Goal: Task Accomplishment & Management: Complete application form

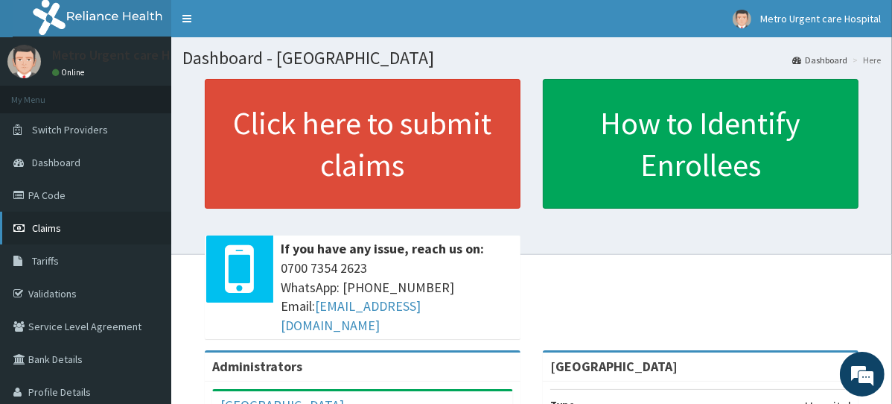
click at [92, 230] on link "Claims" at bounding box center [85, 228] width 171 height 33
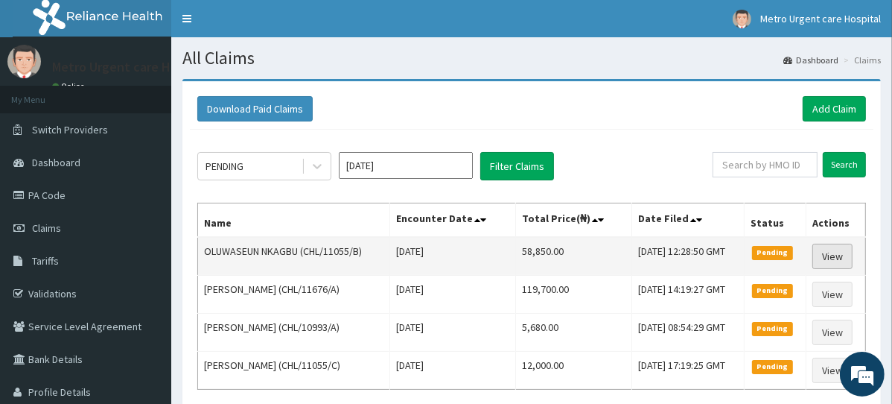
click at [841, 257] on link "View" at bounding box center [833, 256] width 40 height 25
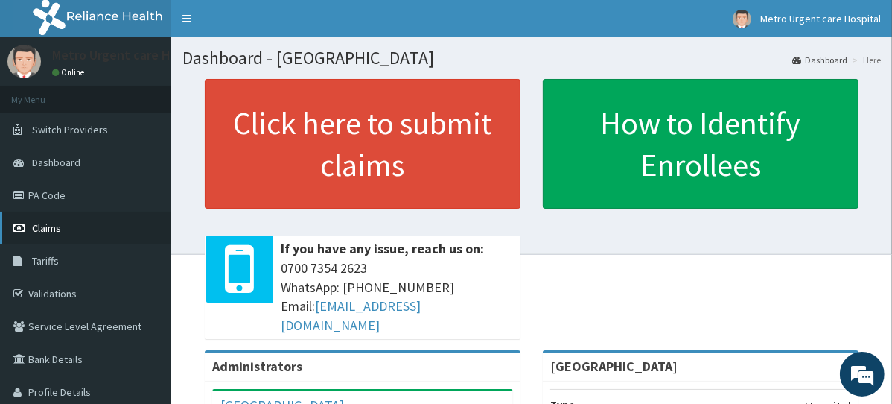
click at [90, 232] on link "Claims" at bounding box center [85, 228] width 171 height 33
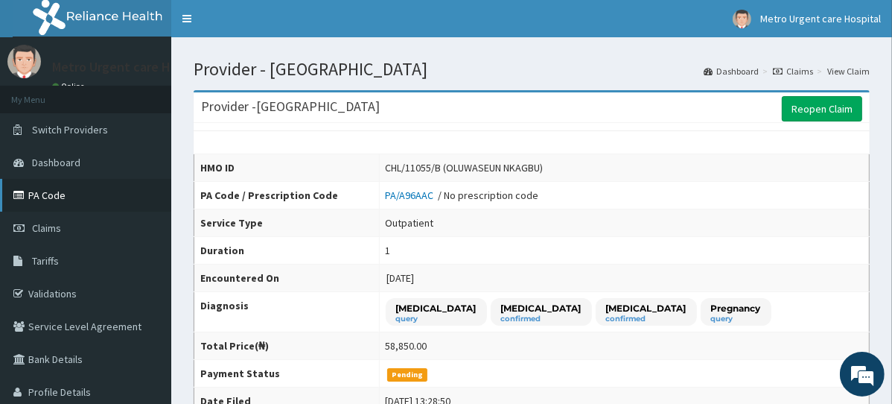
click at [45, 207] on link "PA Code" at bounding box center [85, 195] width 171 height 33
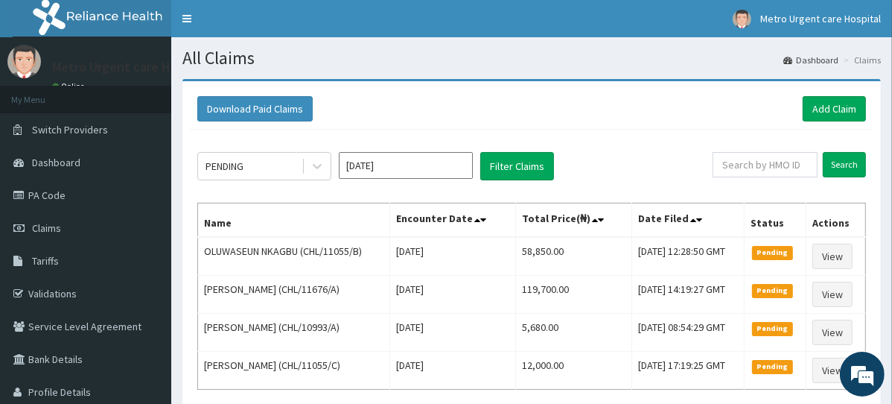
click at [526, 40] on section "All Claims Dashboard Claims" at bounding box center [531, 52] width 721 height 31
click at [700, 116] on div "Download Paid Claims Add Claim" at bounding box center [531, 108] width 669 height 25
click at [836, 102] on link "Add Claim" at bounding box center [834, 108] width 63 height 25
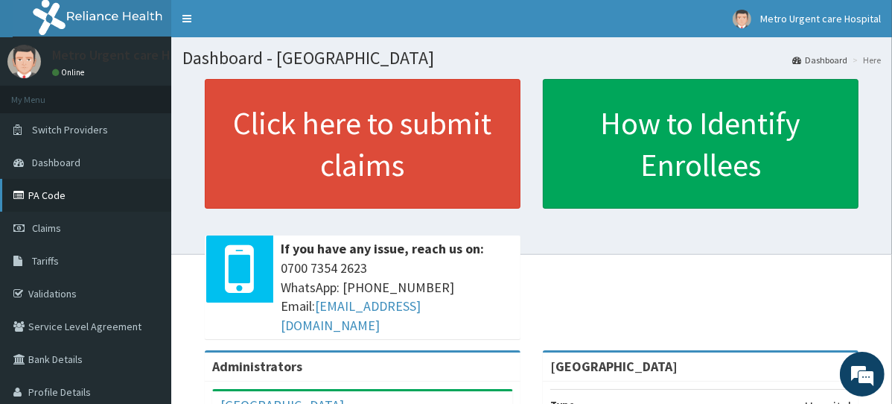
click at [51, 200] on link "PA Code" at bounding box center [85, 195] width 171 height 33
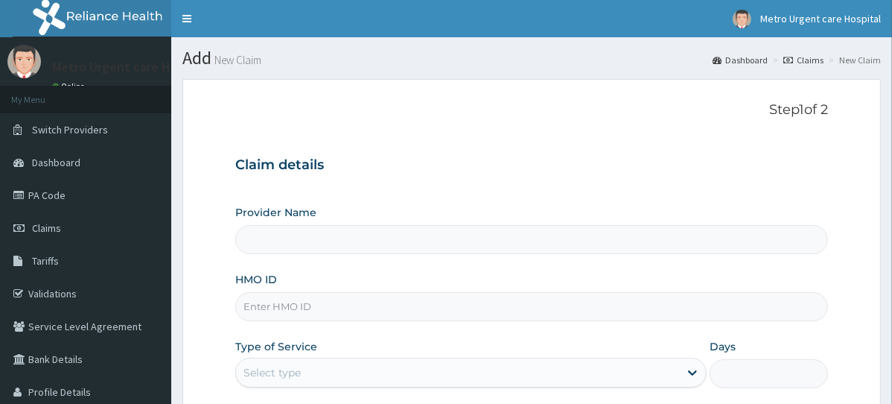
type input "[GEOGRAPHIC_DATA]"
click at [886, 201] on section "Step 1 of 2 Claim details Provider Name Metro Urgent Care Hospital HMO ID Type …" at bounding box center [531, 321] width 721 height 506
click at [321, 306] on input "HMO ID" at bounding box center [531, 306] width 593 height 29
paste input "CHL/11114/A"
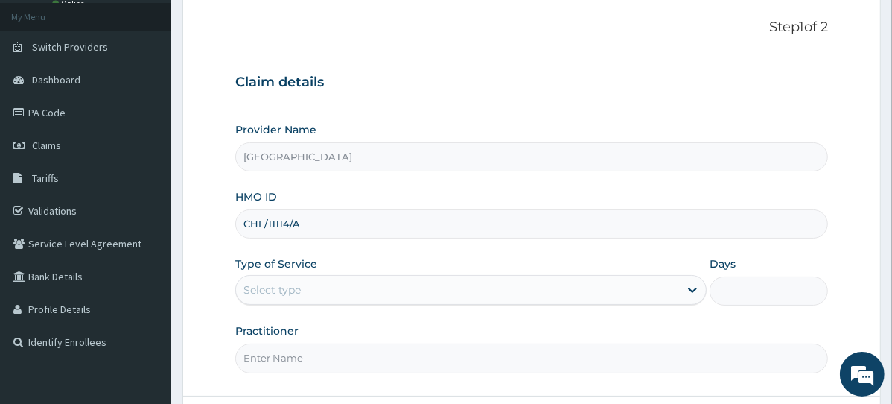
scroll to position [167, 0]
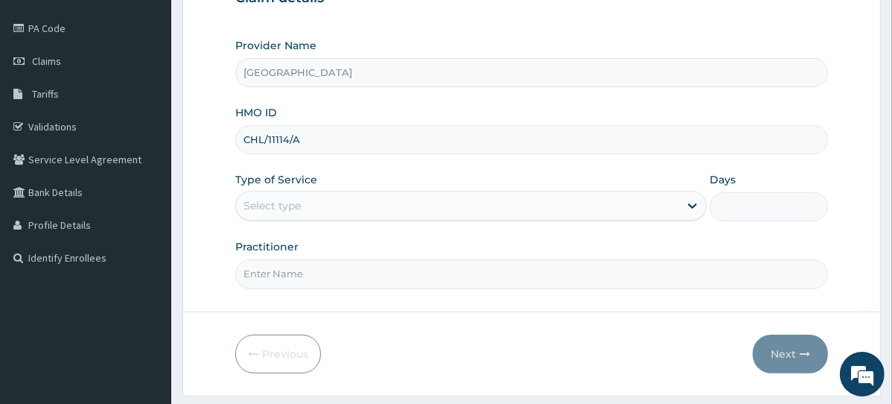
type input "CHL/11114/A"
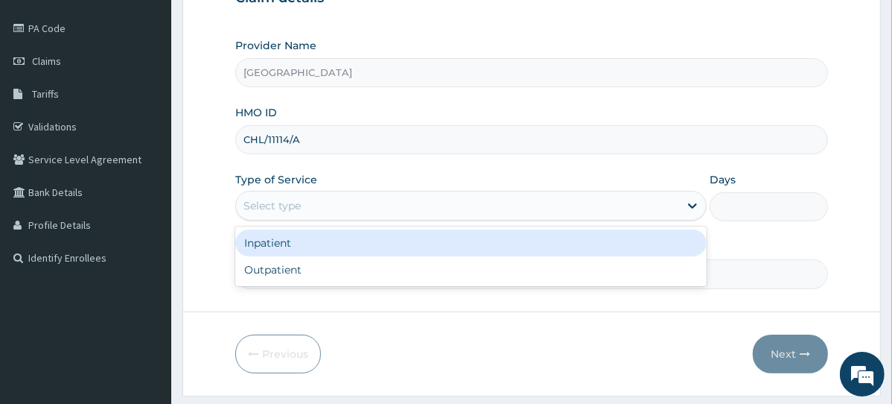
click at [346, 270] on div "Outpatient" at bounding box center [470, 269] width 471 height 27
type input "1"
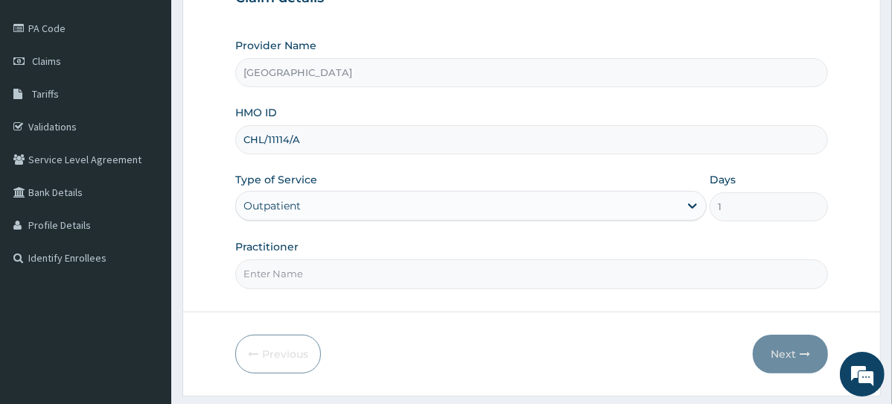
click at [340, 279] on input "Practitioner" at bounding box center [531, 273] width 593 height 29
type input "DR RUSSELL"
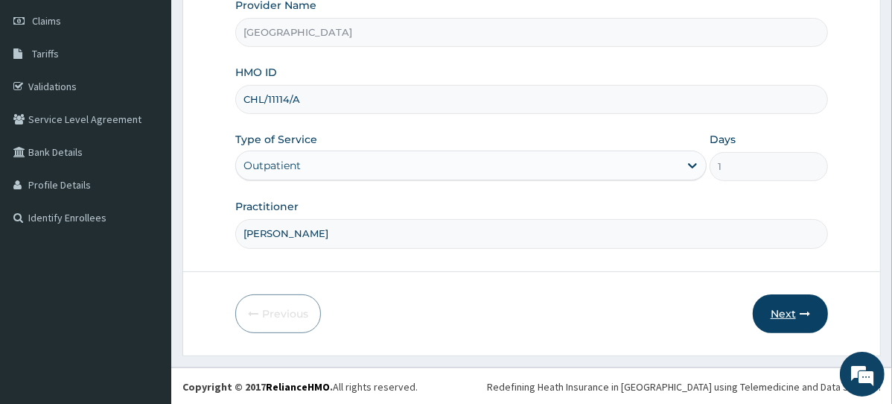
click at [795, 310] on button "Next" at bounding box center [790, 313] width 75 height 39
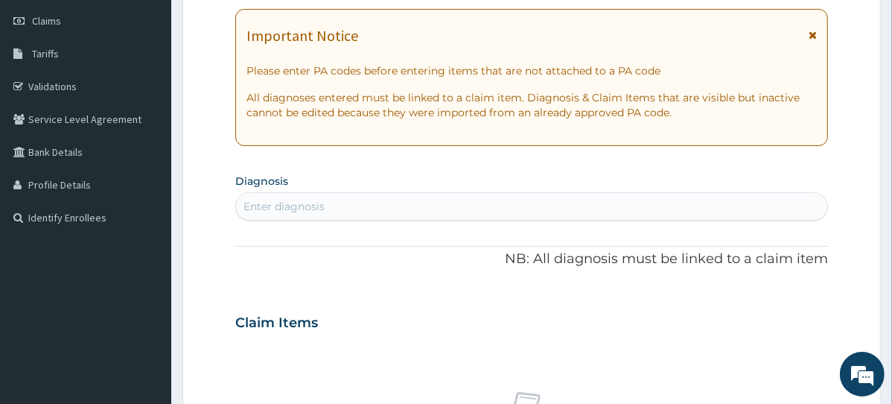
click at [815, 34] on icon at bounding box center [813, 35] width 8 height 10
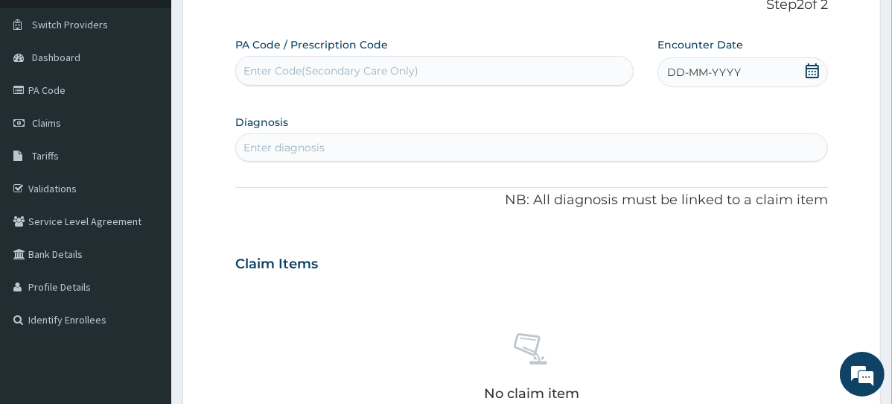
scroll to position [104, 0]
click at [812, 79] on span at bounding box center [812, 74] width 15 height 19
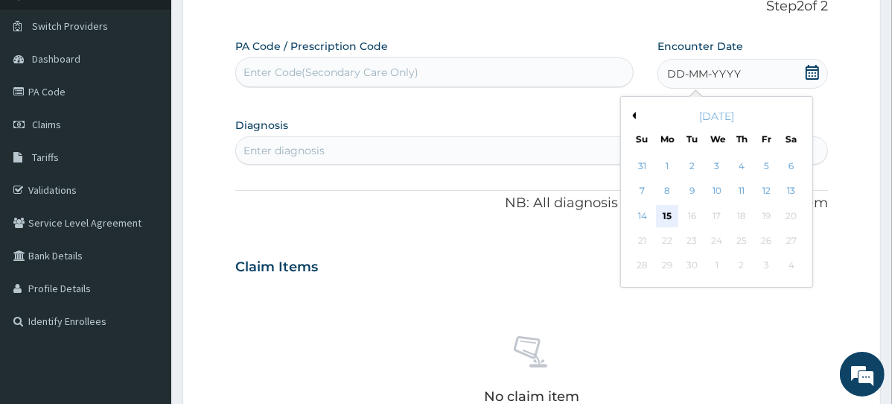
click at [667, 214] on div "15" at bounding box center [667, 216] width 22 height 22
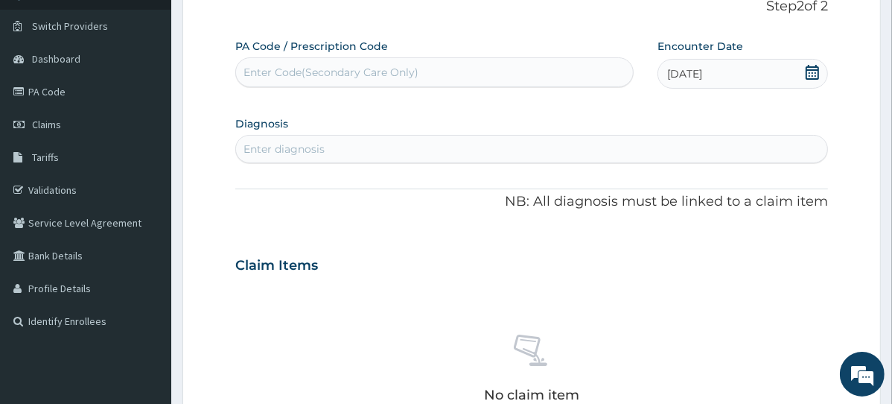
paste input "PA/523377"
type input "PA/523377"
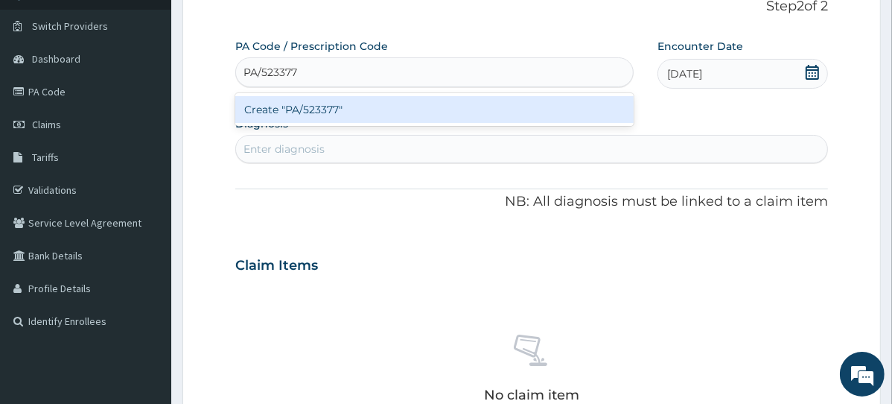
click at [453, 106] on div "Create "PA/523377"" at bounding box center [434, 109] width 398 height 27
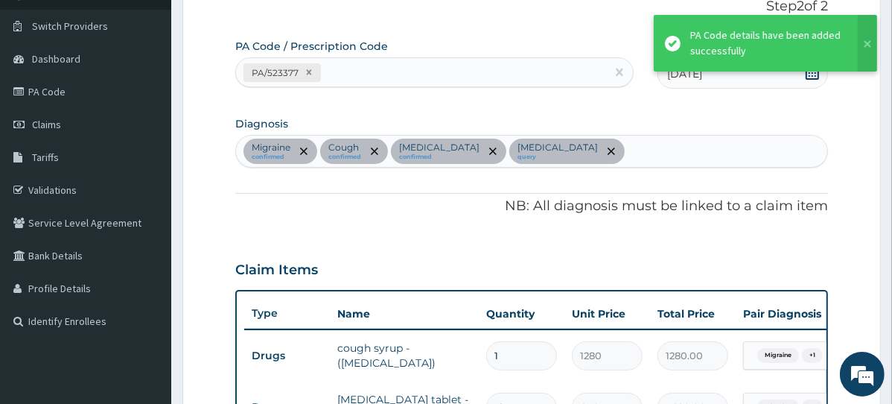
scroll to position [576, 0]
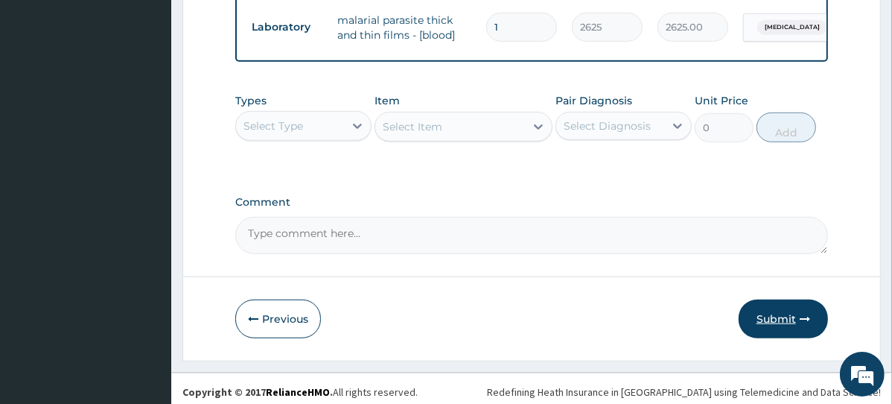
click at [774, 322] on button "Submit" at bounding box center [783, 318] width 89 height 39
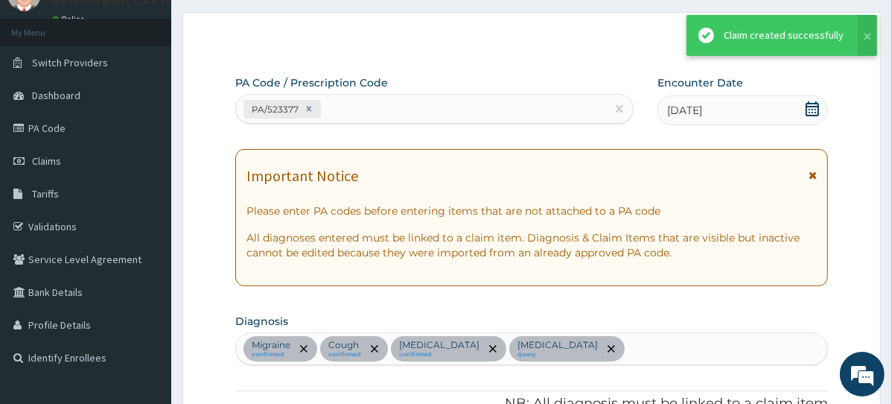
scroll to position [769, 0]
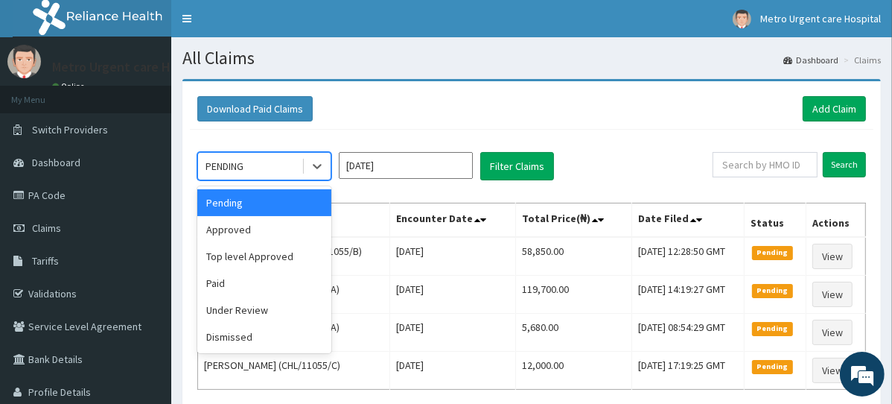
click at [254, 233] on div "Approved" at bounding box center [264, 229] width 134 height 27
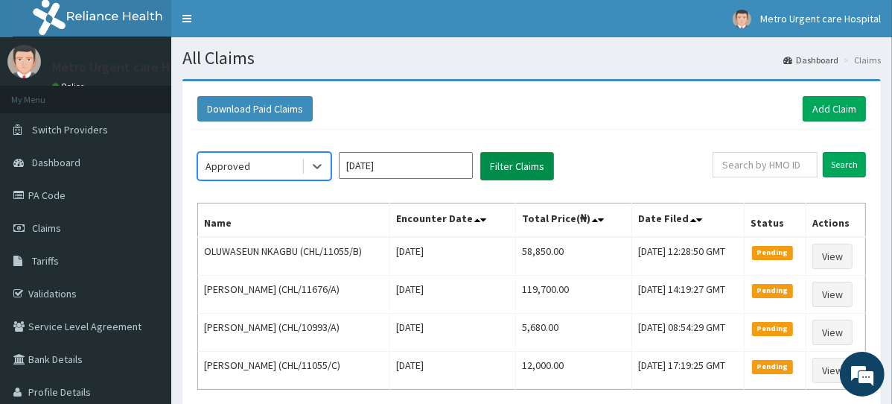
click at [518, 166] on button "Filter Claims" at bounding box center [517, 166] width 74 height 28
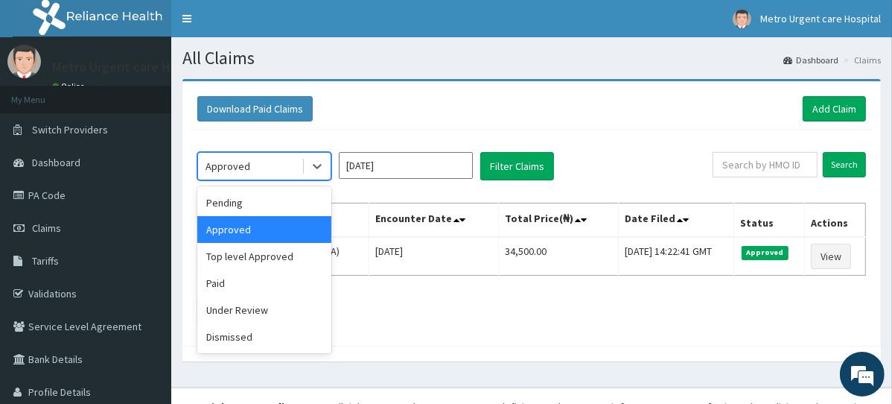
click at [268, 261] on div "Top level Approved" at bounding box center [264, 256] width 134 height 27
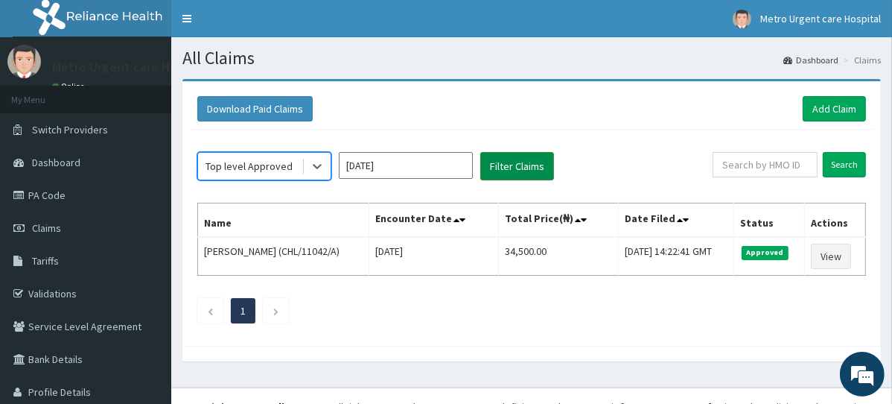
click at [515, 168] on button "Filter Claims" at bounding box center [517, 166] width 74 height 28
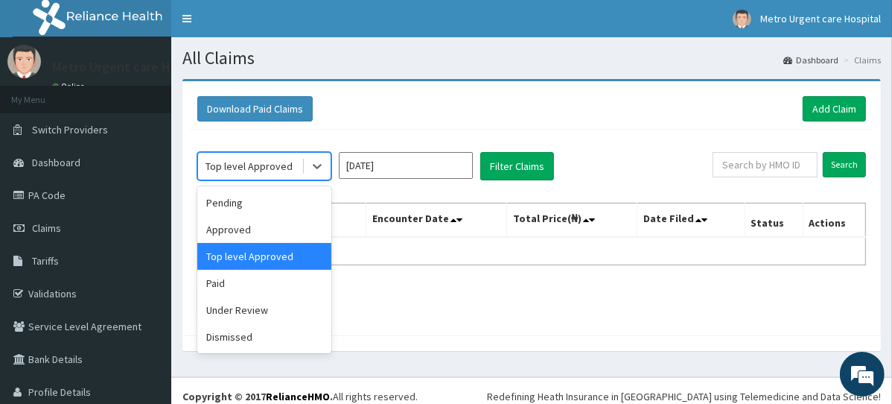
click at [240, 284] on div "Paid" at bounding box center [264, 283] width 134 height 27
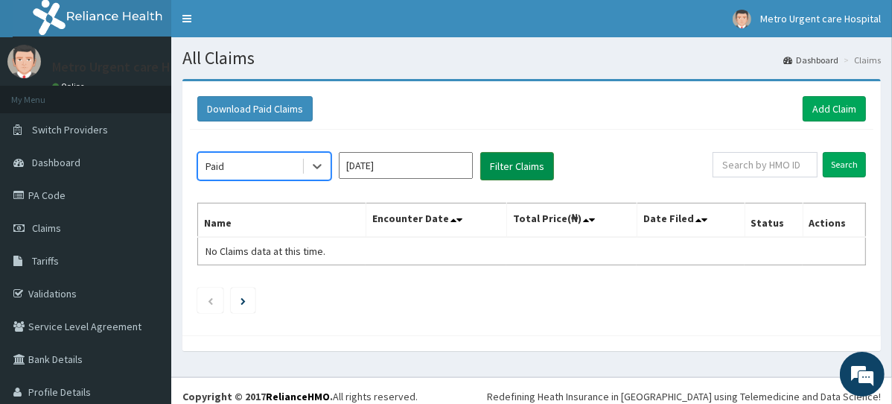
click at [521, 169] on button "Filter Claims" at bounding box center [517, 166] width 74 height 28
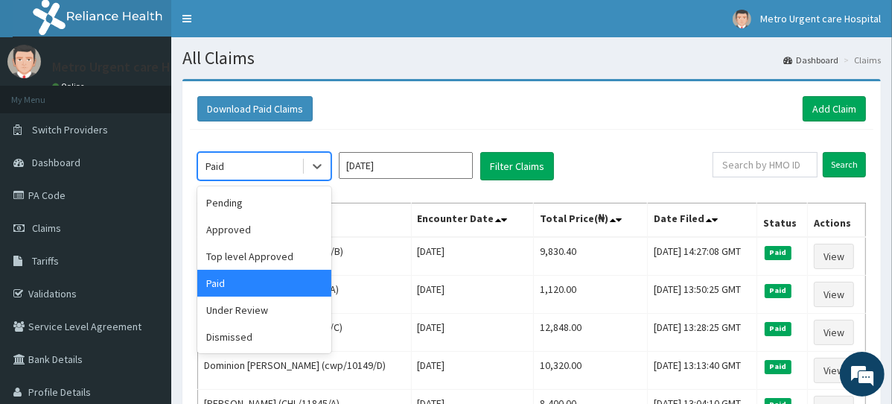
click at [250, 306] on div "Under Review" at bounding box center [264, 309] width 134 height 27
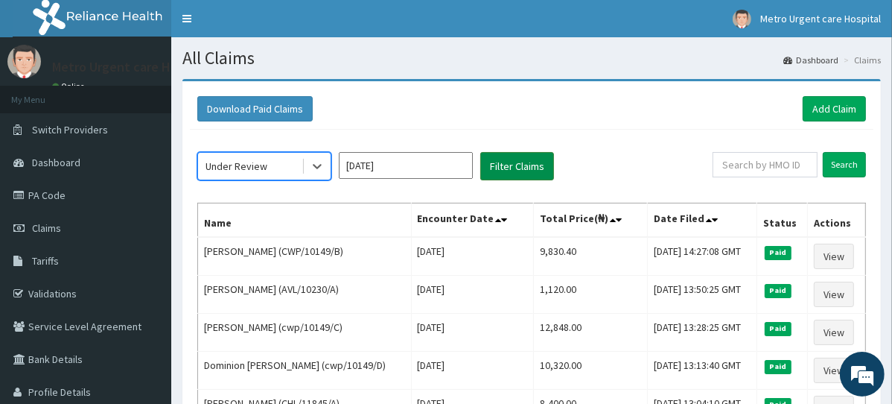
click at [521, 173] on button "Filter Claims" at bounding box center [517, 166] width 74 height 28
